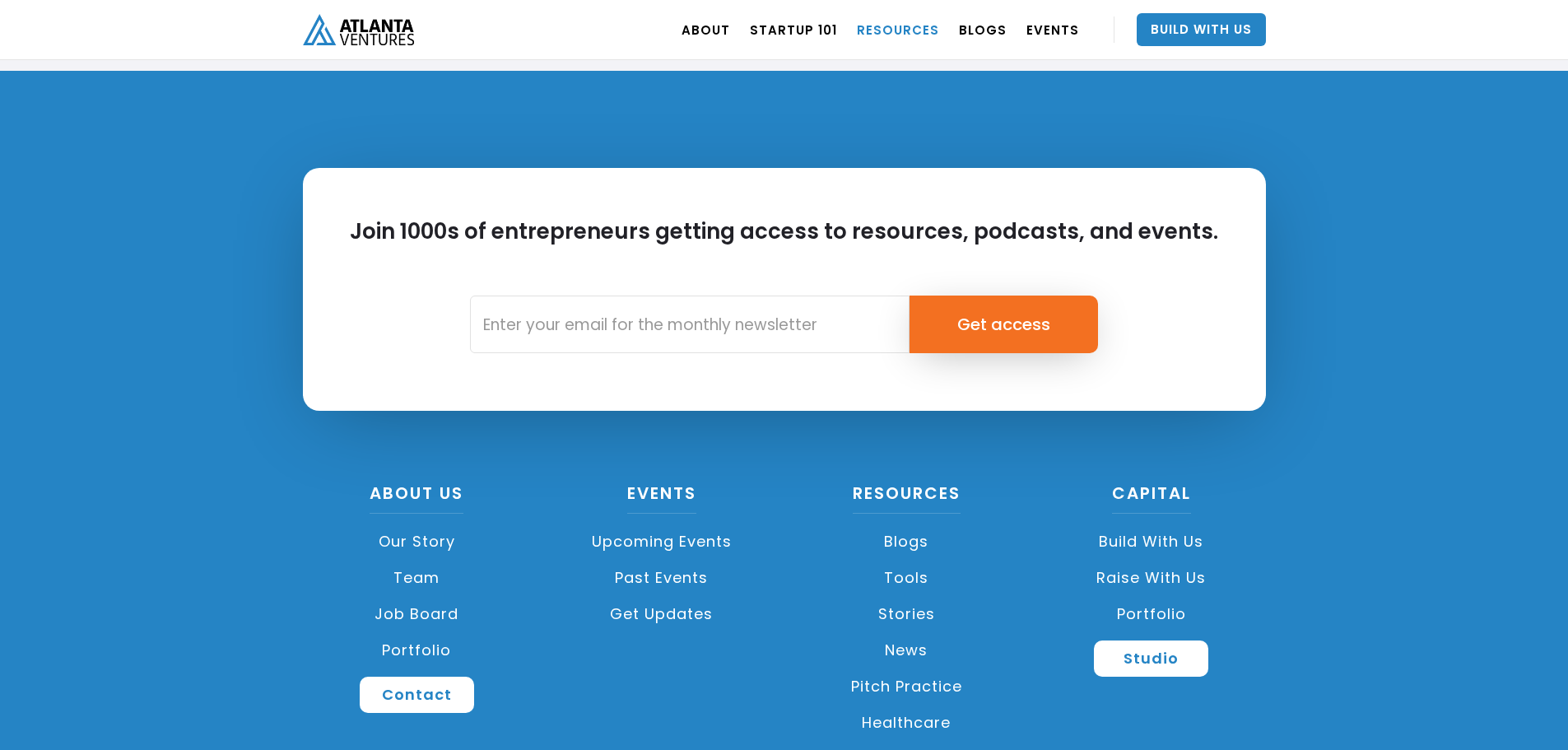
scroll to position [3885, 0]
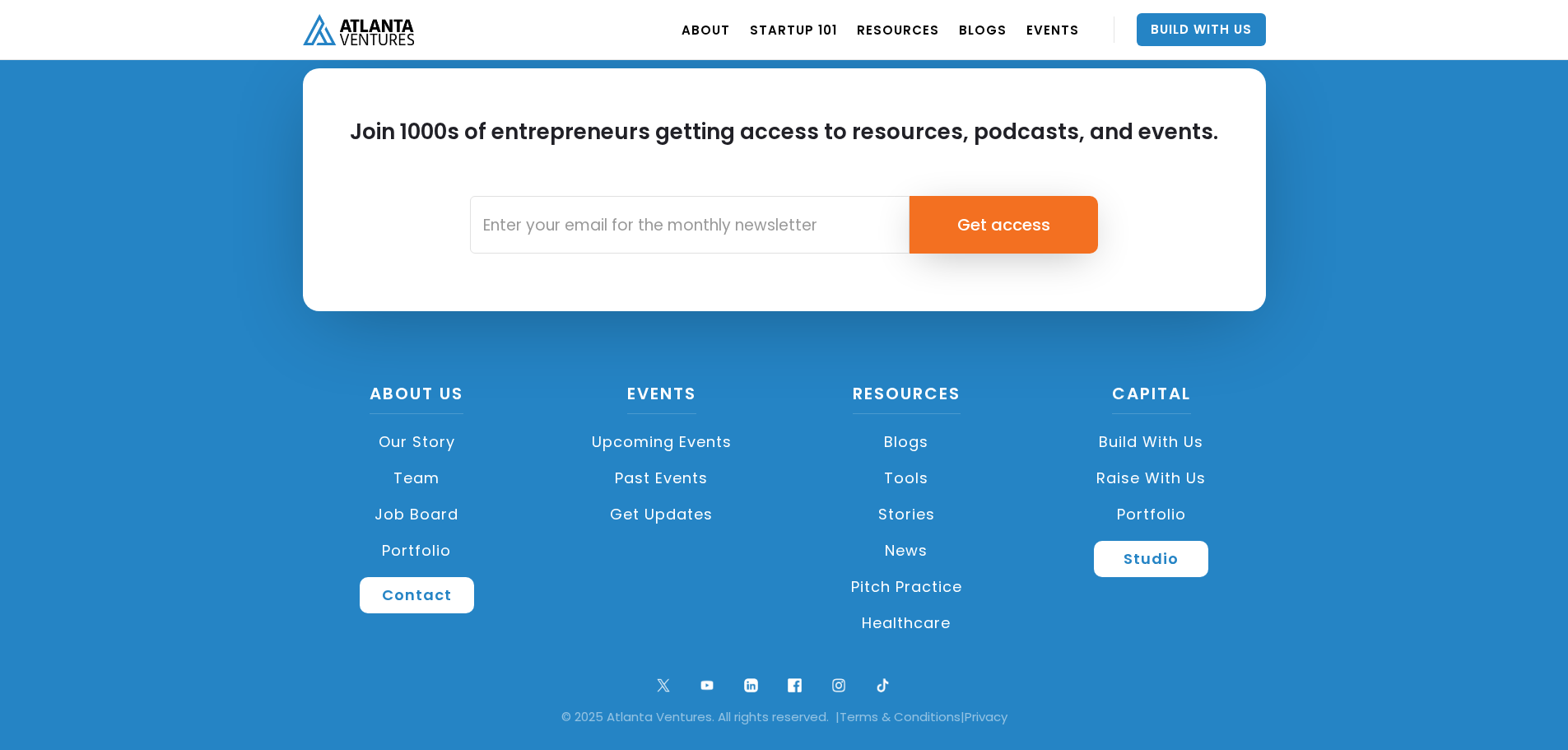
click at [209, 418] on div "Join 1000s of entrepreneurs getting access to resources, podcasts, and events. …" at bounding box center [784, 361] width 1568 height 779
click at [417, 476] on link "Team" at bounding box center [417, 477] width 229 height 36
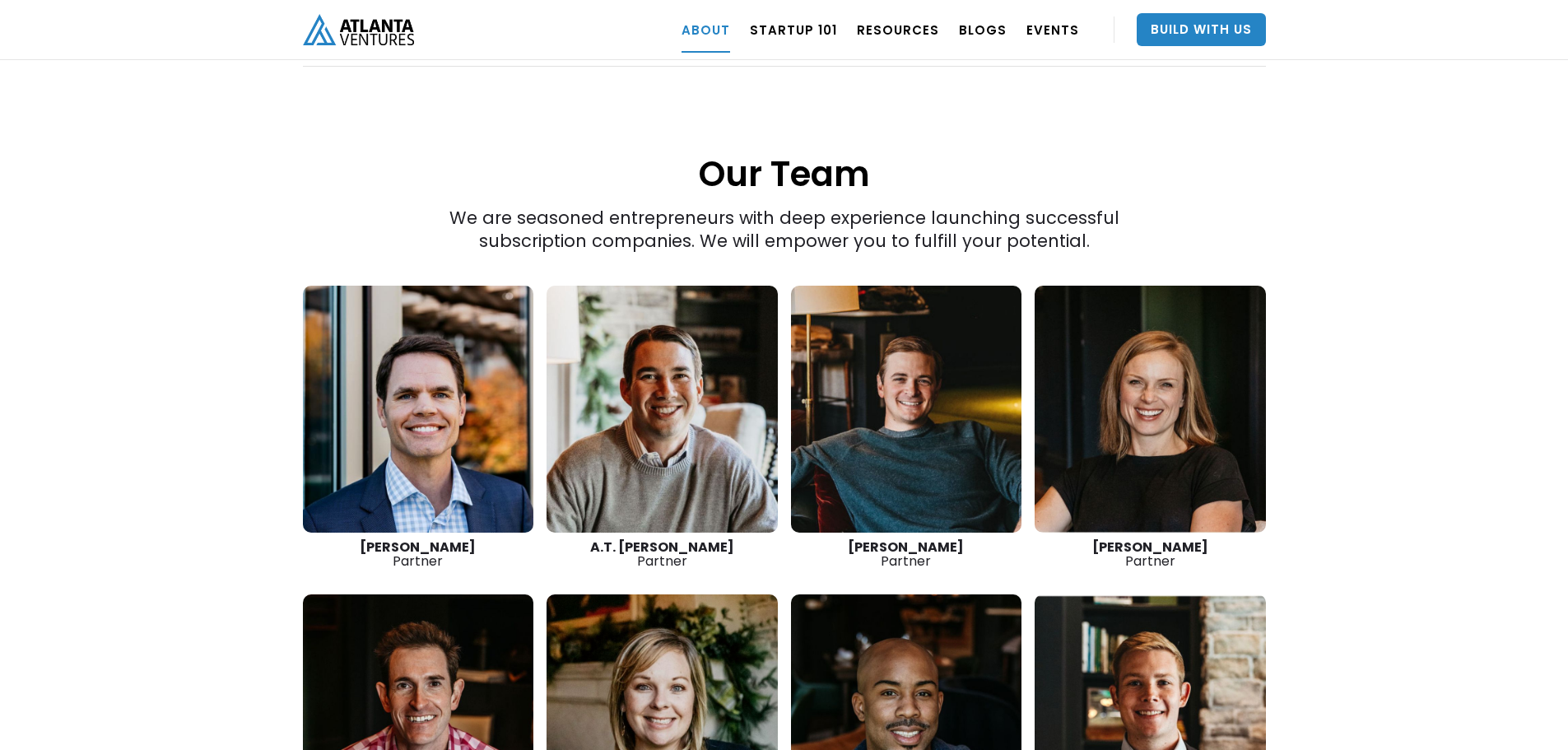
scroll to position [2164, 0]
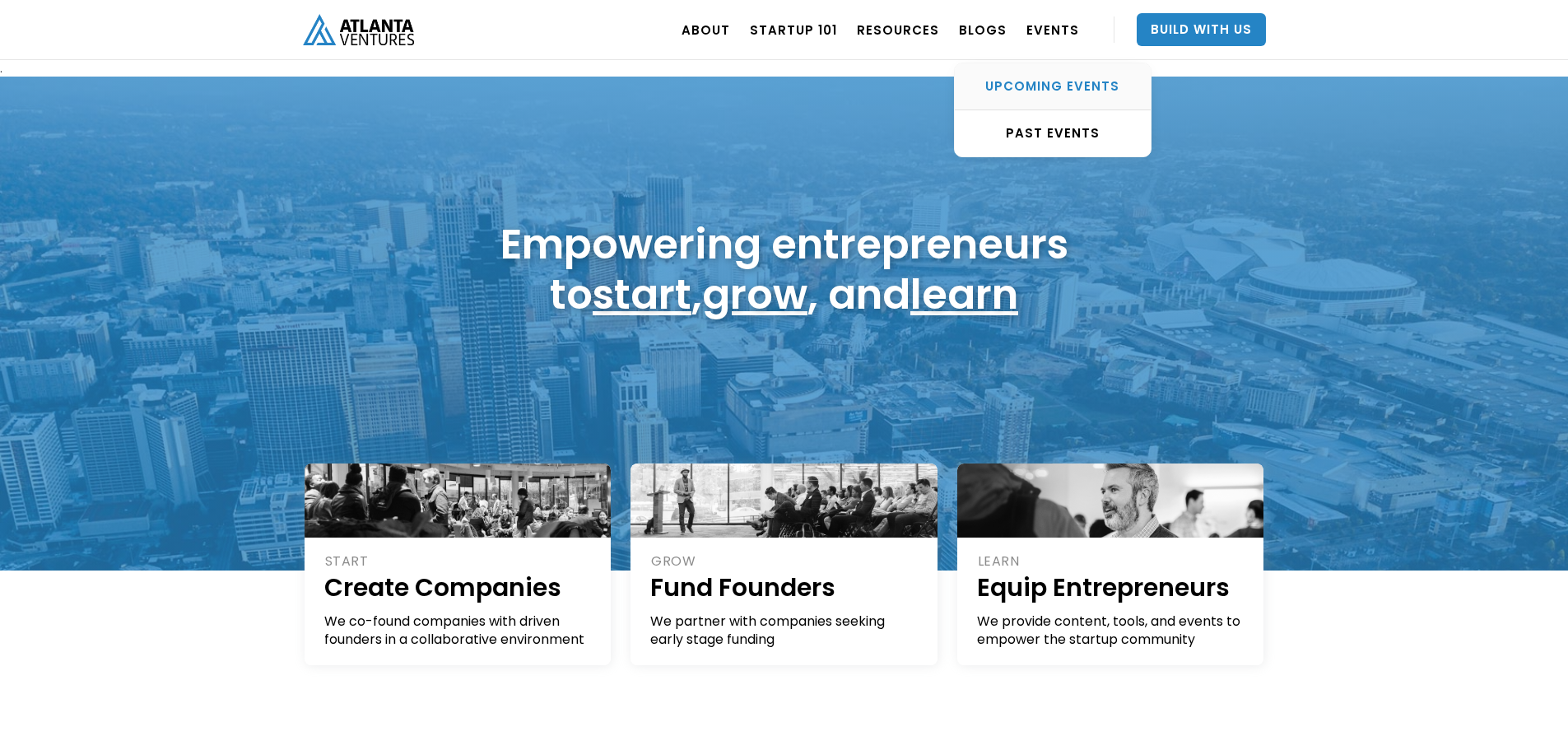
click at [1045, 81] on div "UPCOMING EVENTS" at bounding box center [1052, 86] width 196 height 17
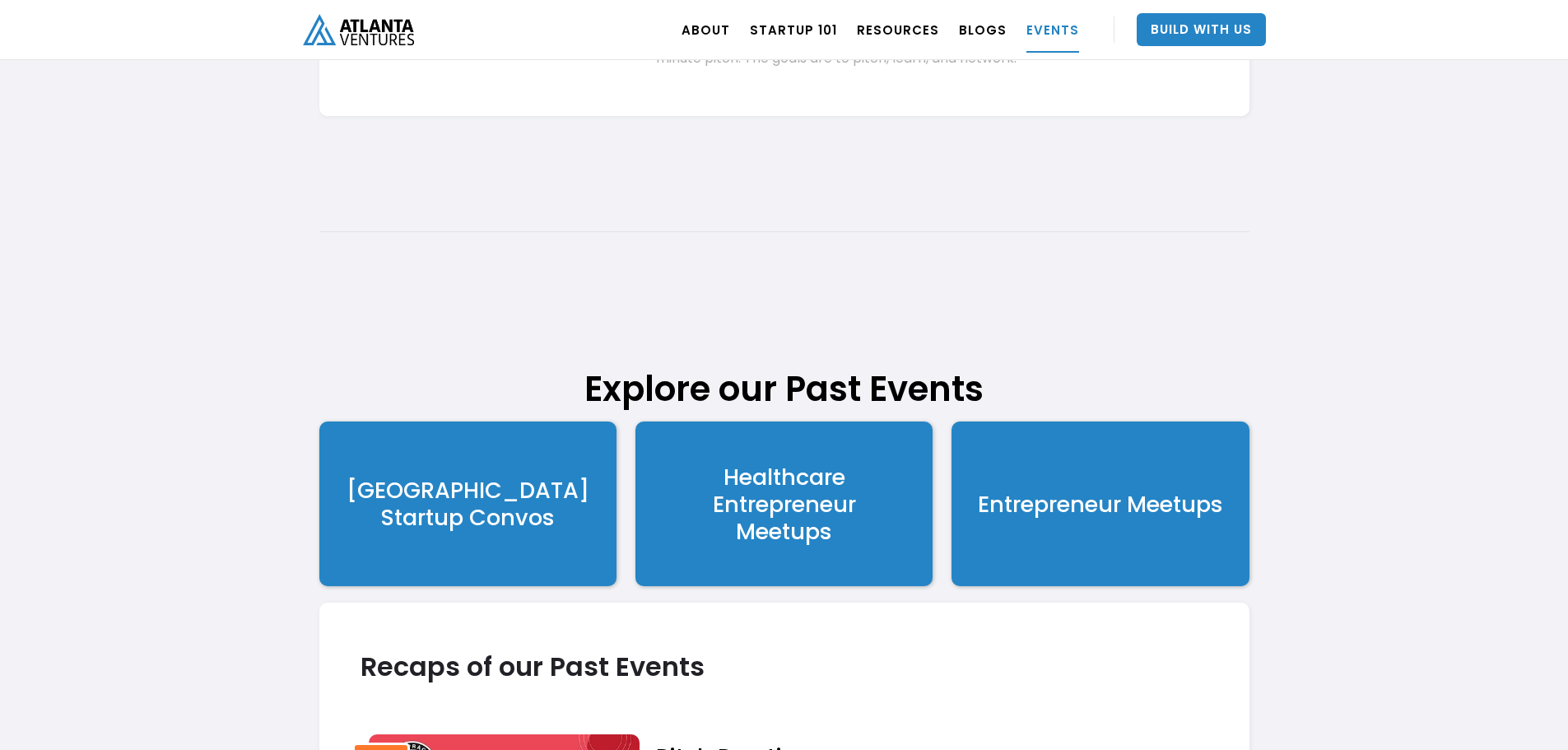
scroll to position [2699, 0]
